Goal: Understand process/instructions

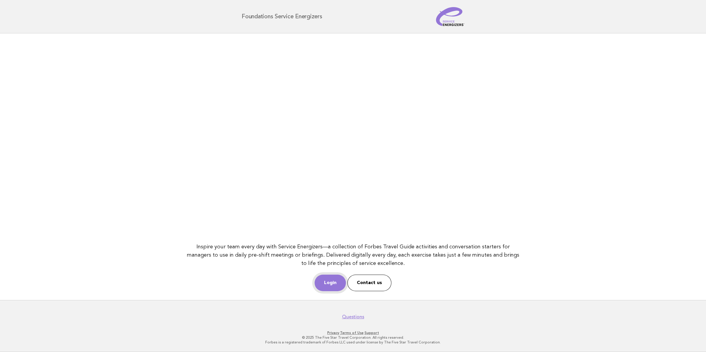
click at [341, 283] on link "Login" at bounding box center [330, 283] width 31 height 17
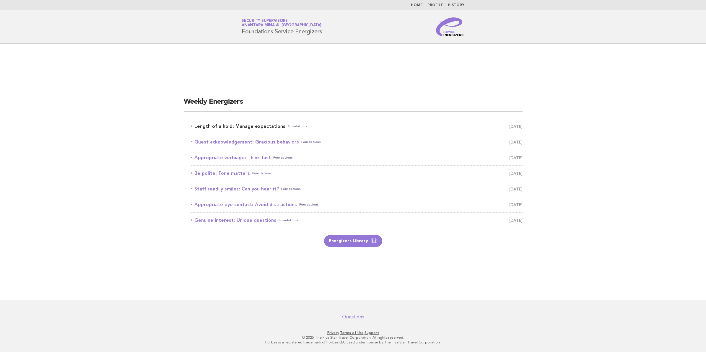
click at [237, 124] on link "Length of a hold: Manage expectations Foundations [DATE]" at bounding box center [357, 126] width 332 height 8
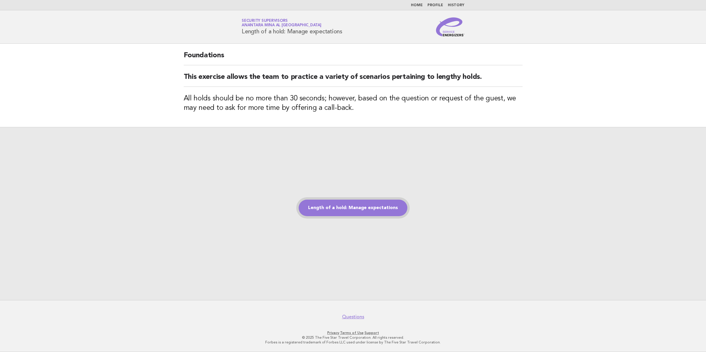
click at [332, 206] on link "Length of a hold: Manage expectations" at bounding box center [353, 208] width 109 height 17
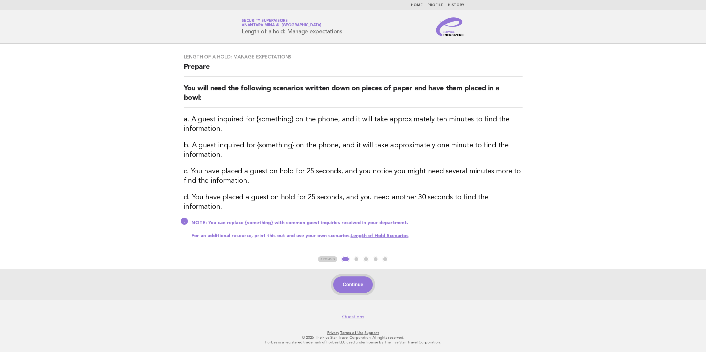
click at [353, 286] on button "Continue" at bounding box center [352, 285] width 39 height 17
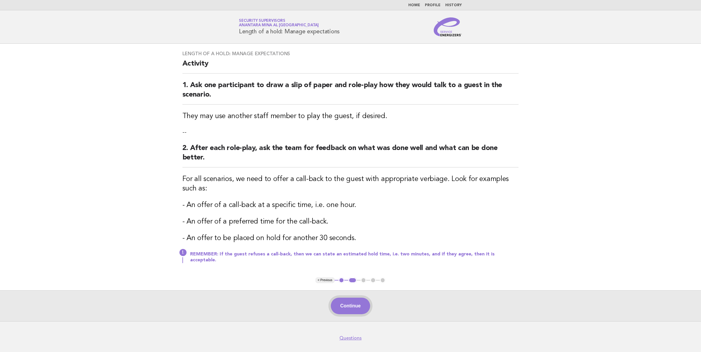
click at [353, 304] on button "Continue" at bounding box center [350, 306] width 39 height 17
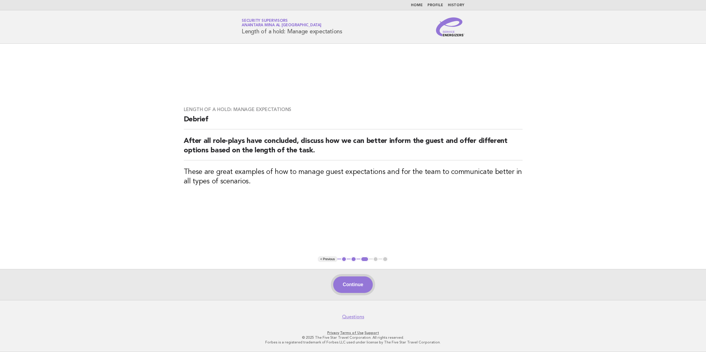
click at [349, 277] on button "Continue" at bounding box center [352, 285] width 39 height 17
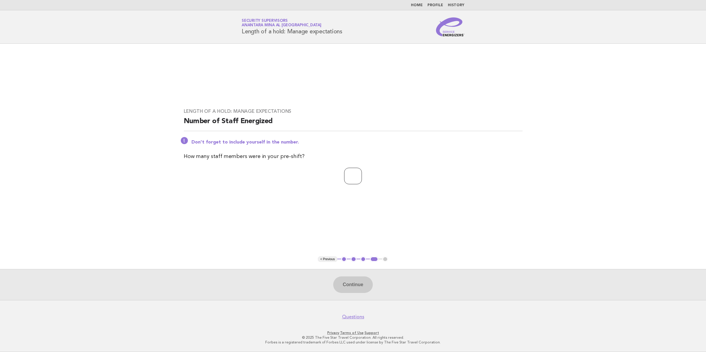
click at [346, 181] on input "number" at bounding box center [353, 176] width 18 height 17
type input "**"
click at [360, 280] on button "Continue" at bounding box center [352, 285] width 39 height 17
